Goal: Obtain resource: Download file/media

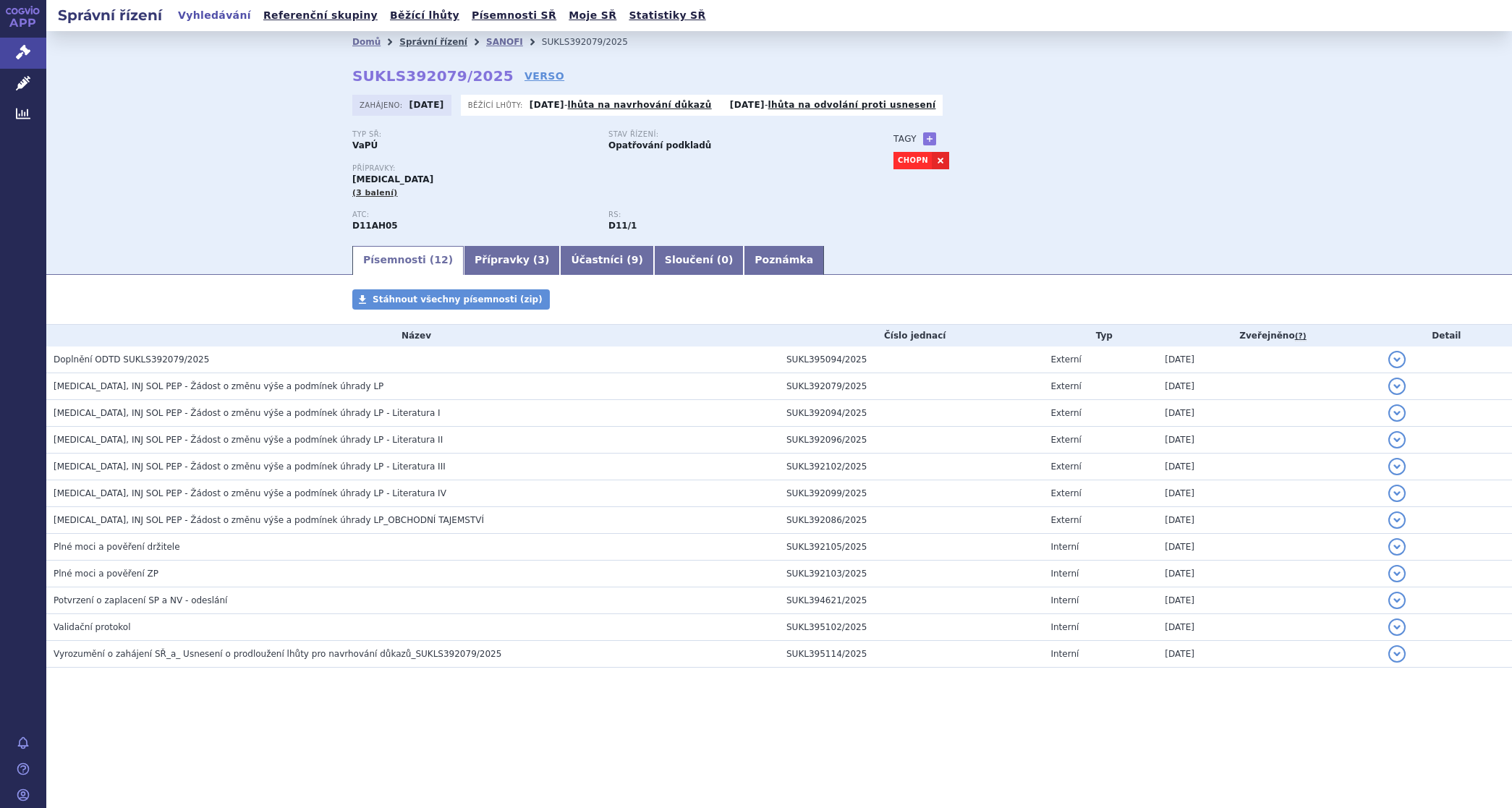
click at [414, 38] on link "Správní řízení" at bounding box center [433, 42] width 68 height 10
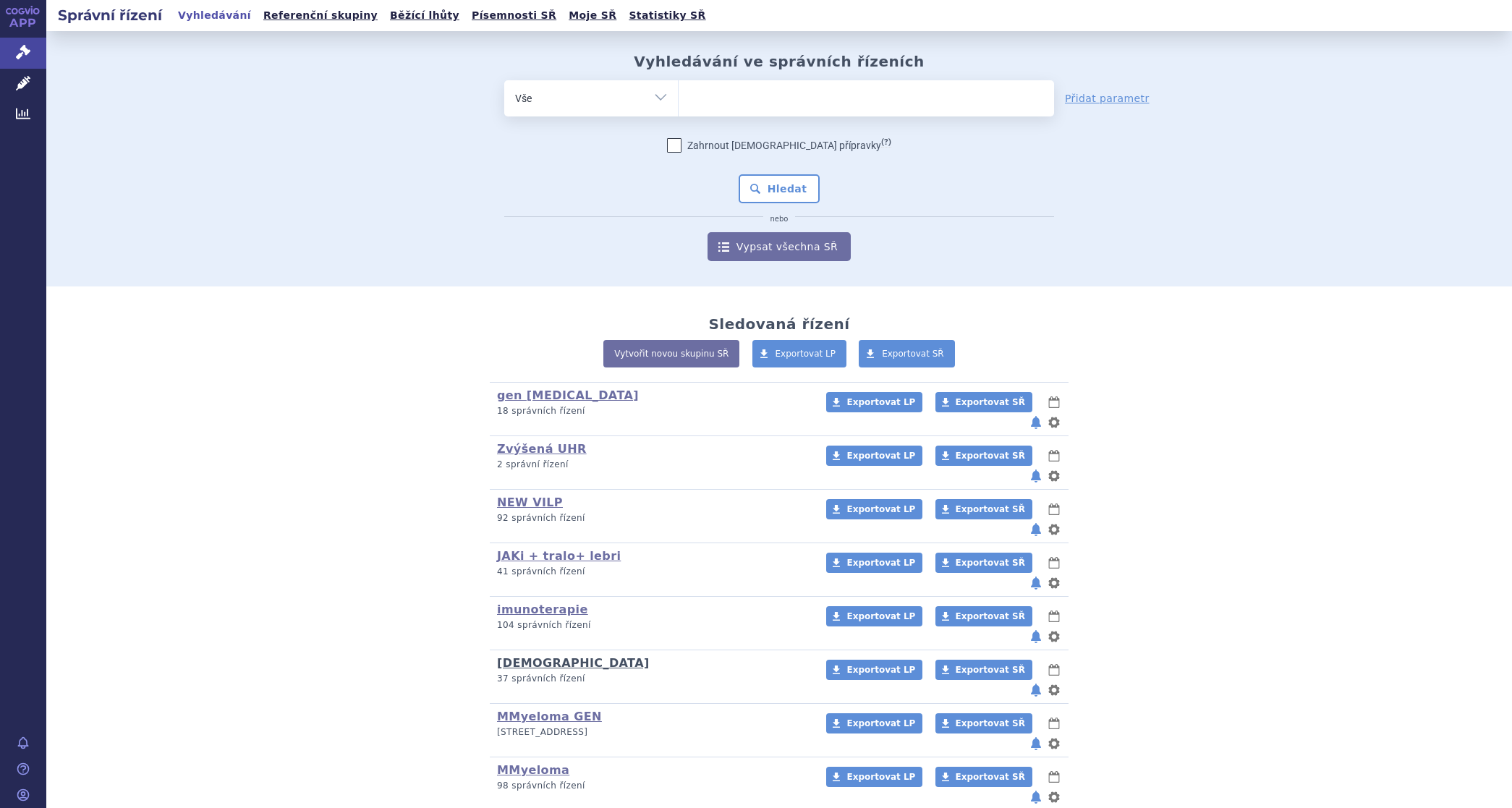
click at [510, 656] on link "[DEMOGRAPHIC_DATA]" at bounding box center [573, 663] width 153 height 14
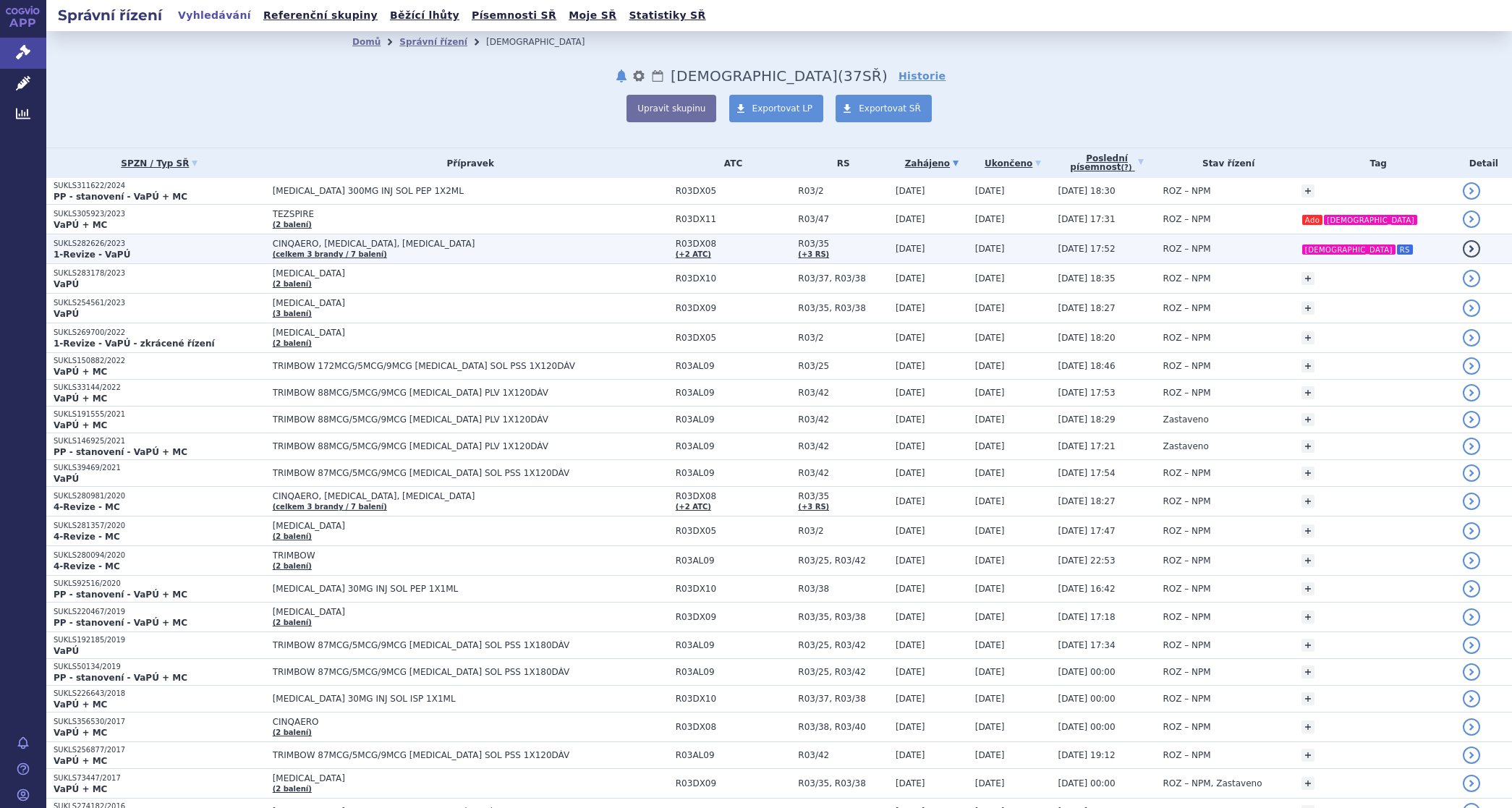
click at [370, 240] on span "CINQAERO, FASENRA, NUCALA" at bounding box center [453, 244] width 362 height 10
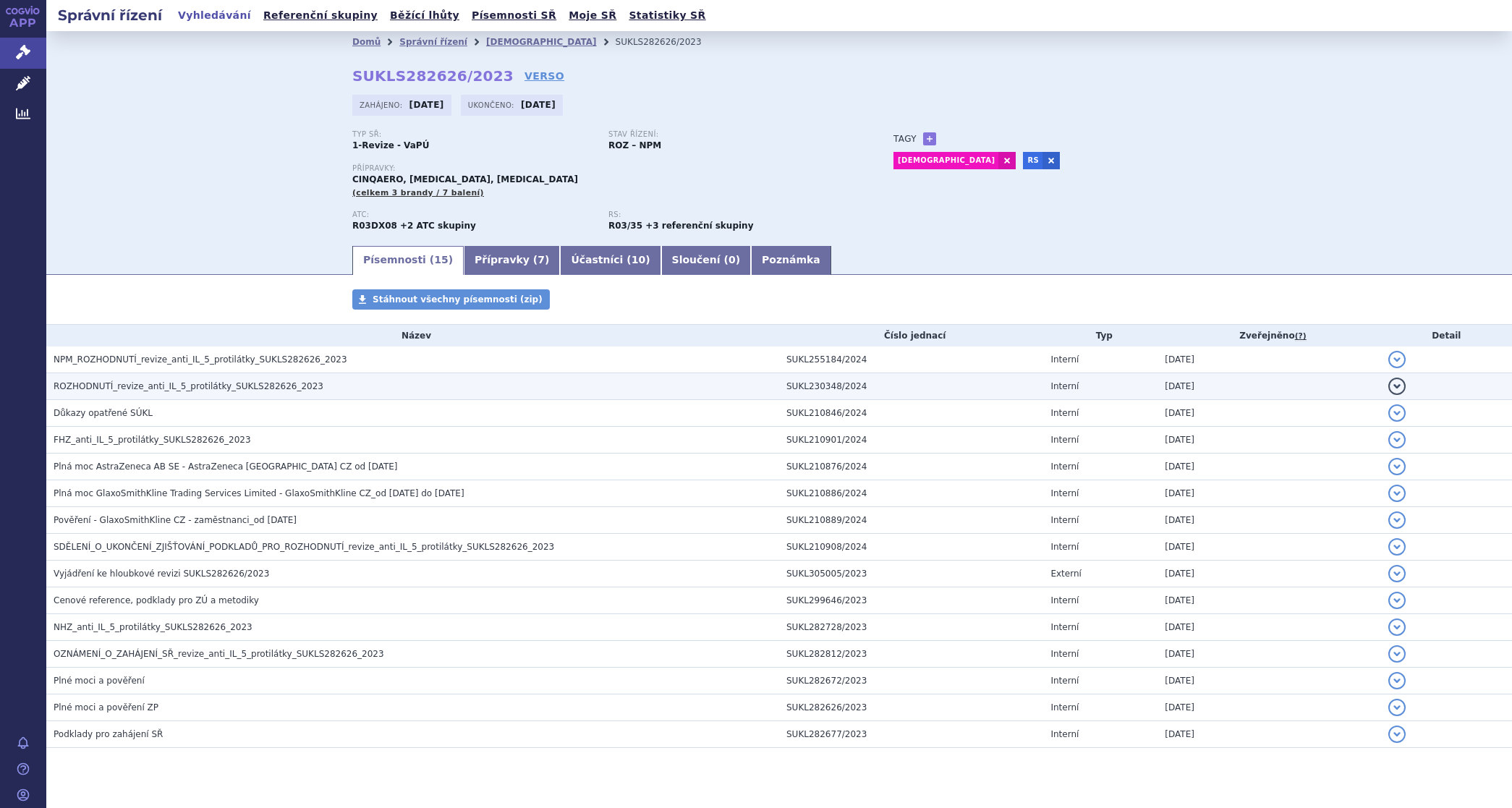
click at [167, 381] on span "ROZHODNUTÍ_revize_anti_IL_5_protilátky_SUKLS282626_2023" at bounding box center [189, 386] width 270 height 10
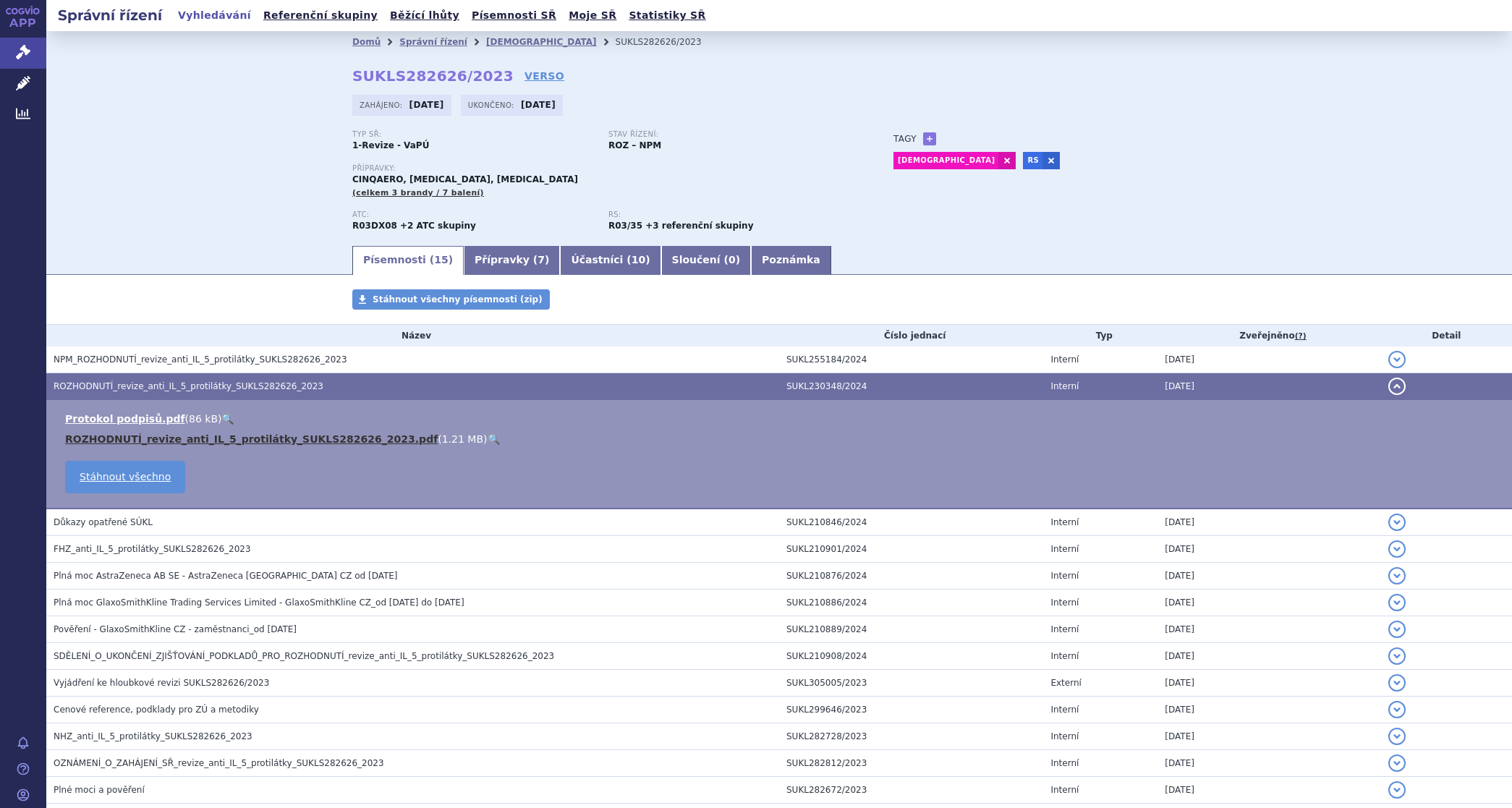
click at [134, 435] on link "ROZHODNUTÍ_revize_anti_IL_5_protilátky_SUKLS282626_2023.pdf" at bounding box center [251, 439] width 373 height 12
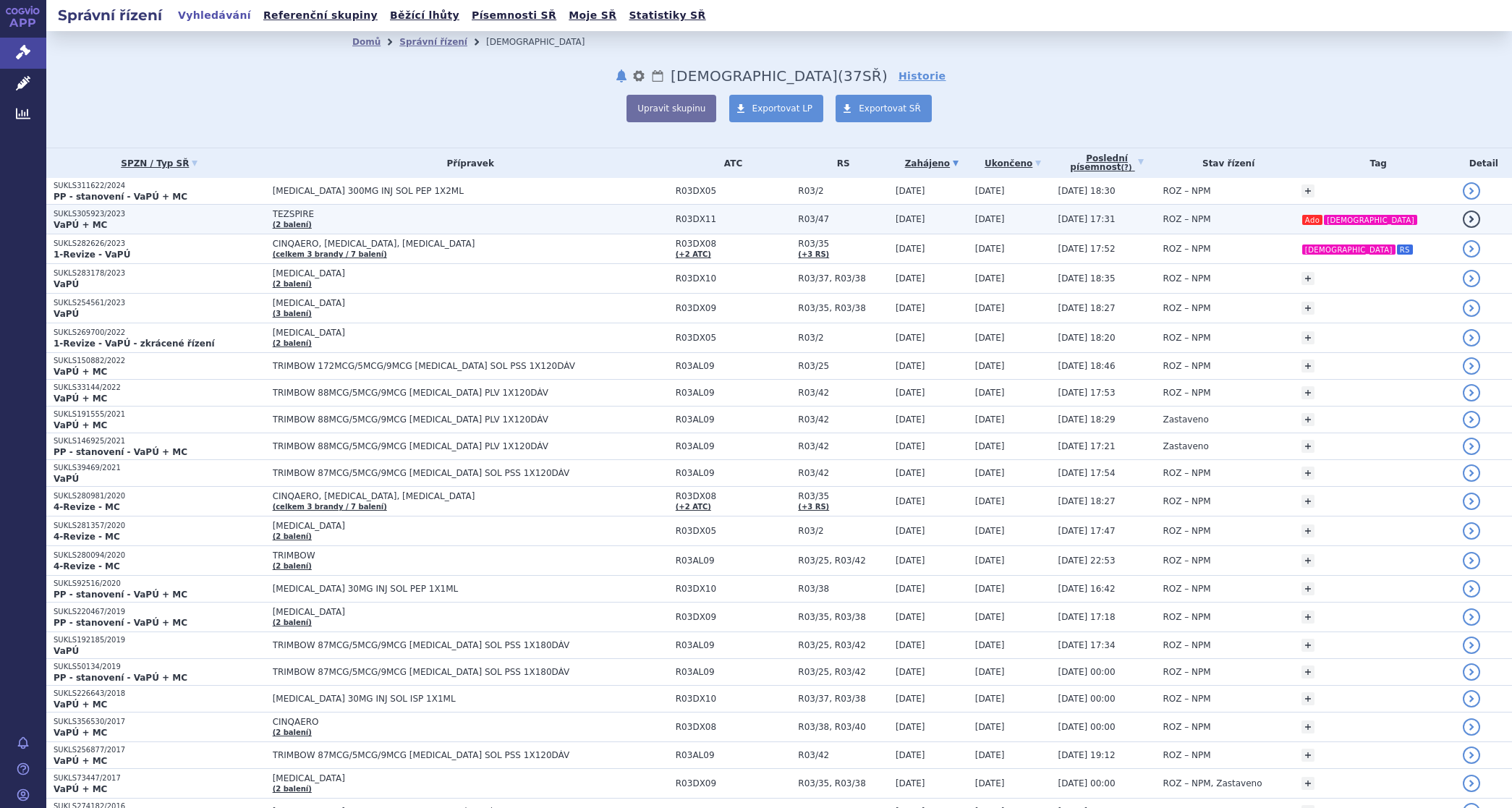
click at [302, 210] on span "TEZSPIRE" at bounding box center [453, 213] width 362 height 10
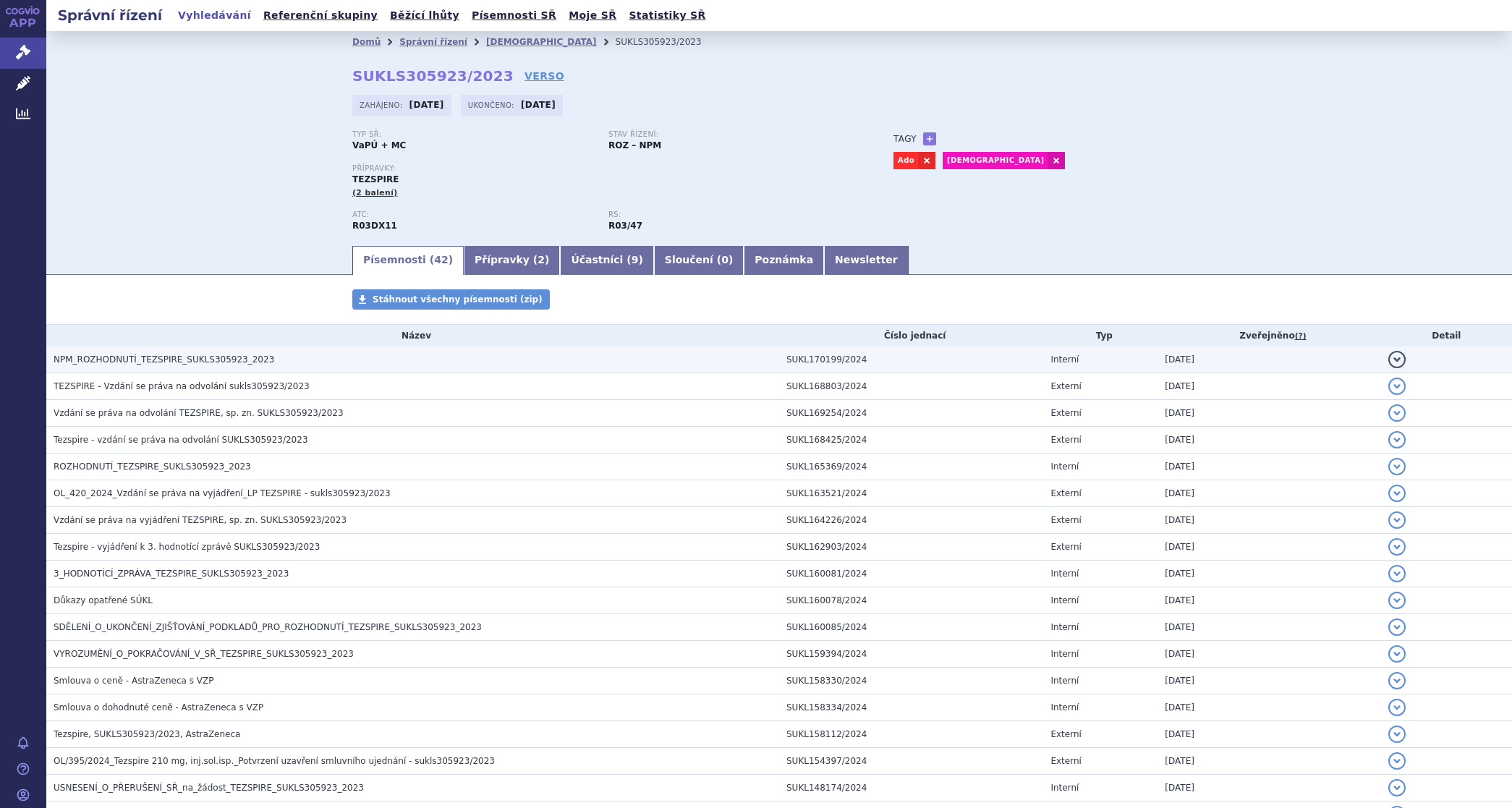
click at [150, 355] on span "NPM_ROZHODNUTÍ_TEZSPIRE_SUKLS305923_2023" at bounding box center [164, 359] width 220 height 10
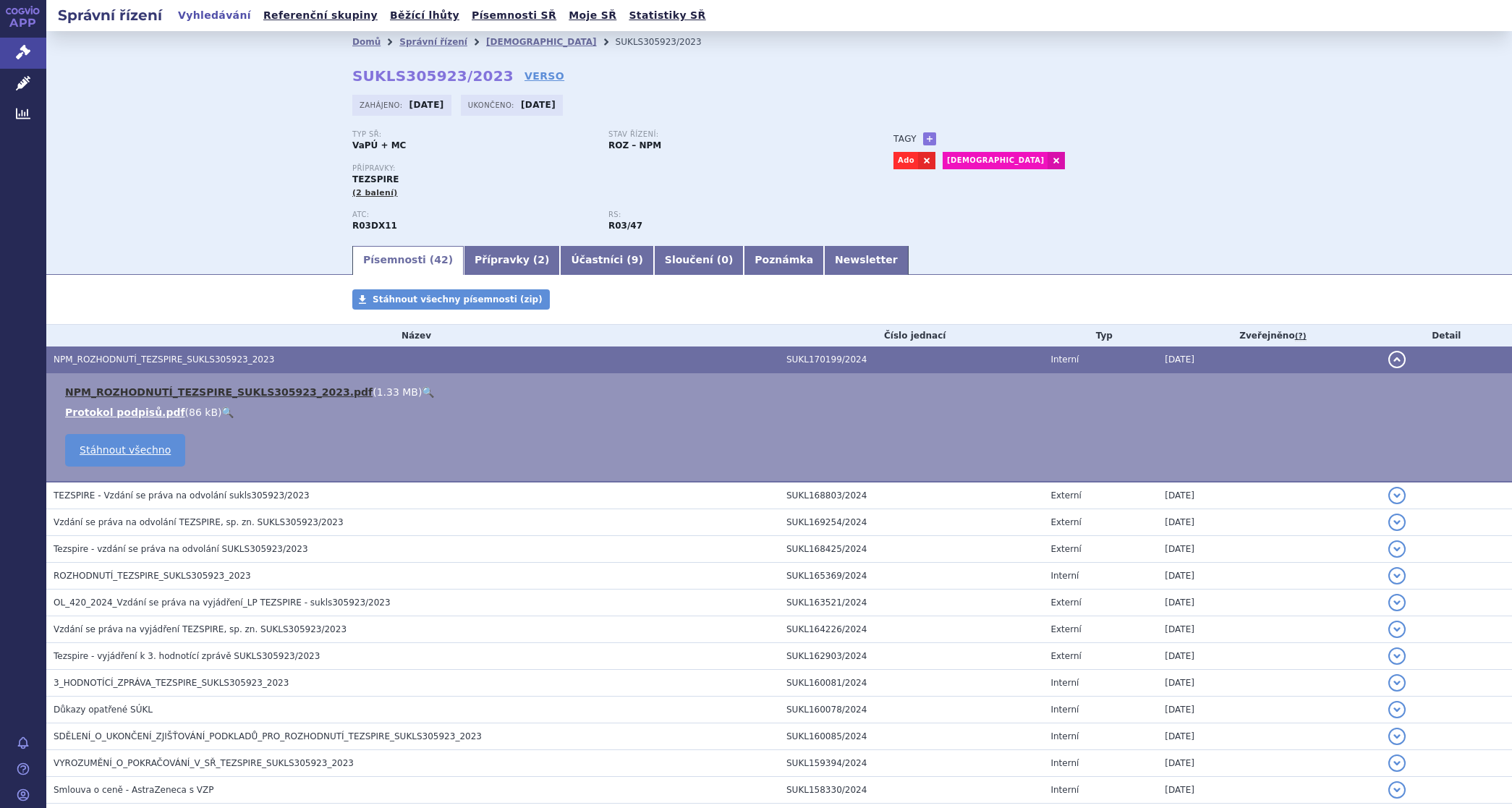
click at [143, 387] on link "NPM_ROZHODNUTÍ_TEZSPIRE_SUKLS305923_2023.pdf" at bounding box center [219, 392] width 307 height 12
